Goal: Unclear: Browse casually

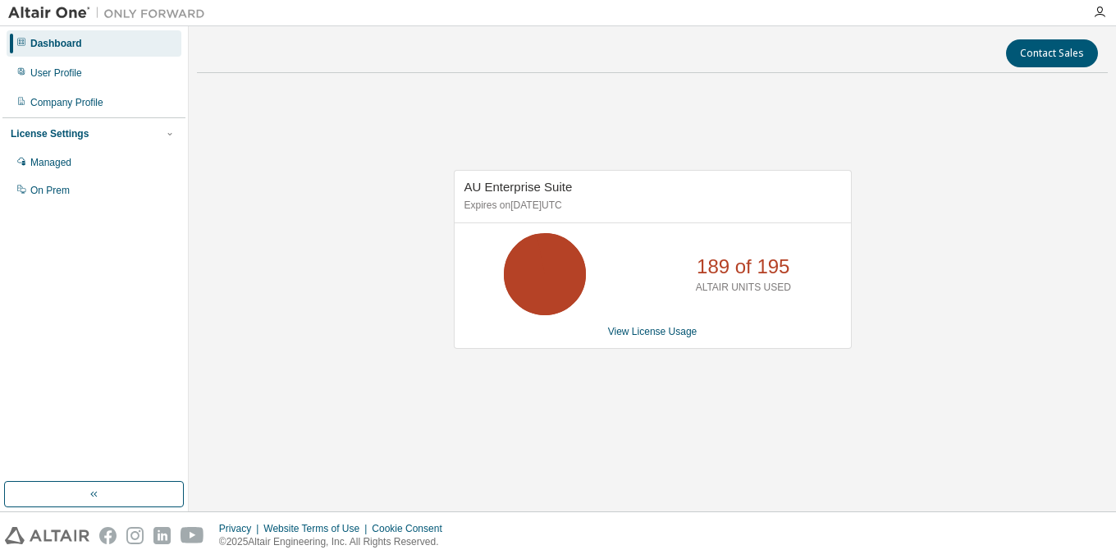
click at [566, 295] on icon at bounding box center [545, 274] width 41 height 41
